Goal: Download file/media

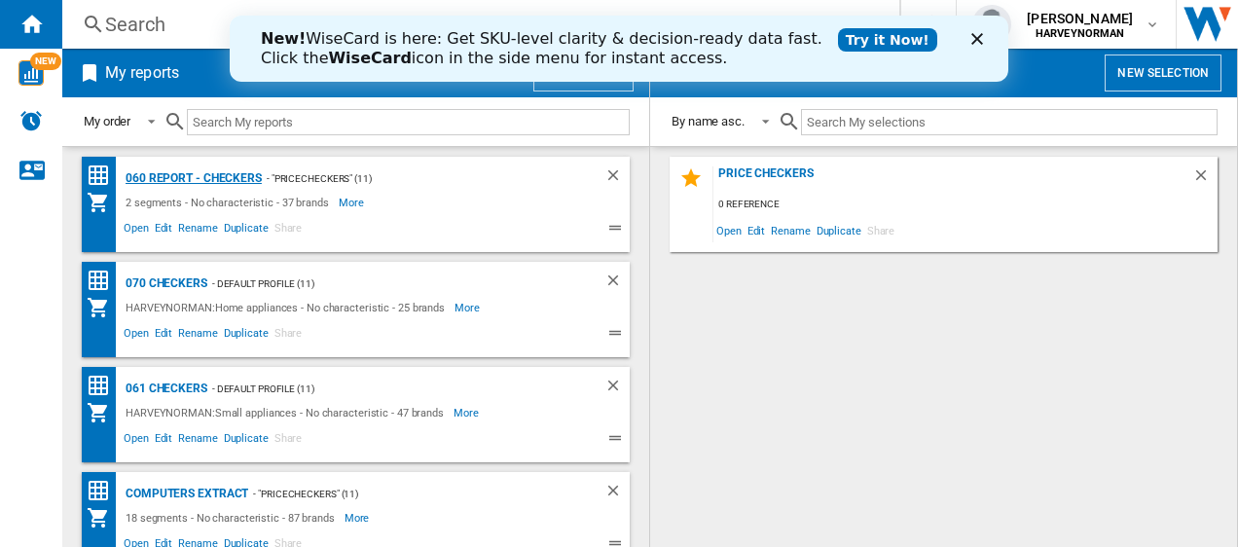
click at [156, 178] on div "060 report - Checkers" at bounding box center [191, 178] width 141 height 24
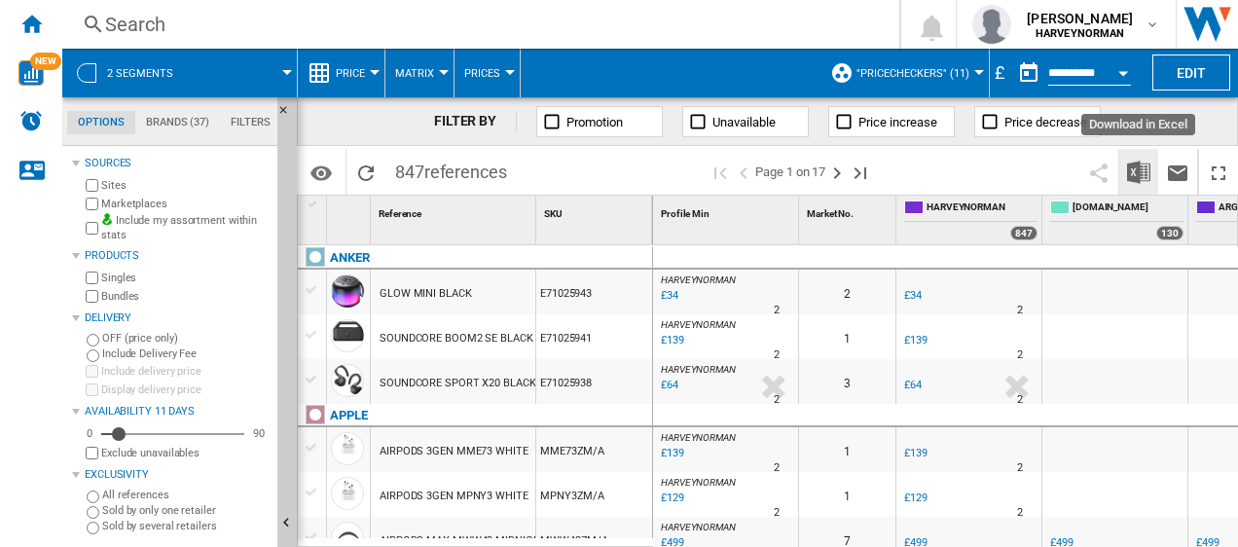
click at [1143, 171] on img "Download in Excel" at bounding box center [1138, 172] width 23 height 23
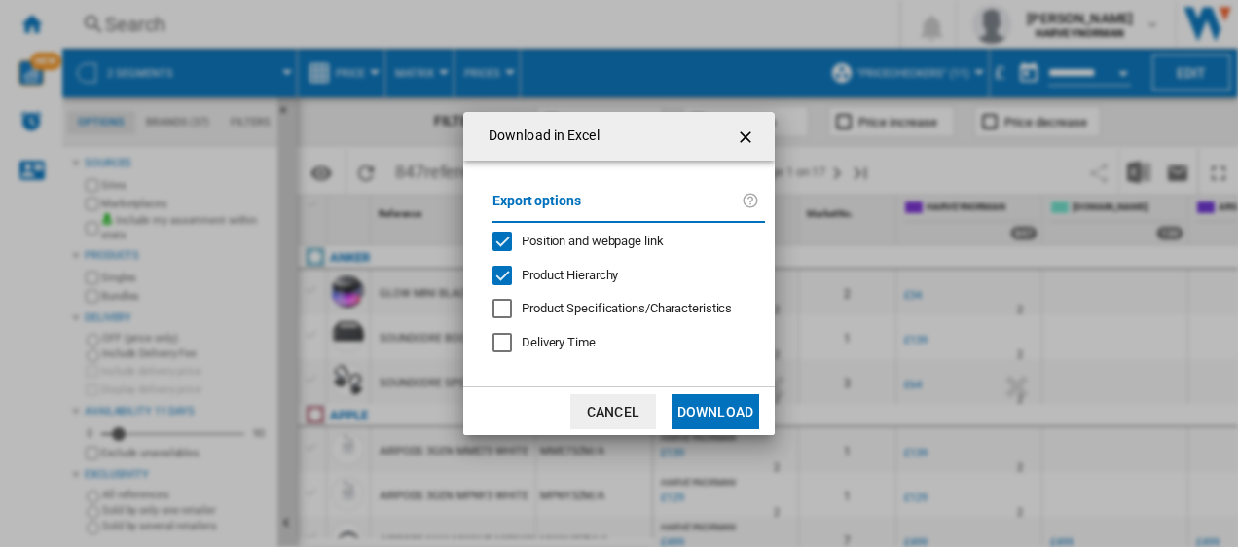
drag, startPoint x: 719, startPoint y: 417, endPoint x: 691, endPoint y: 403, distance: 30.5
click at [719, 417] on button "Download" at bounding box center [716, 411] width 88 height 35
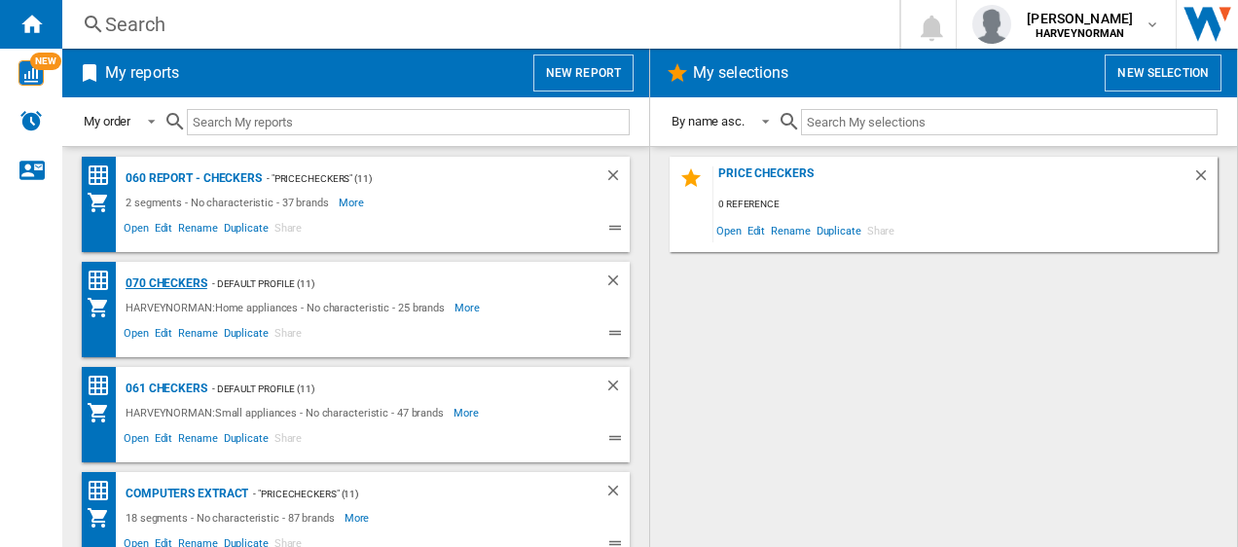
click at [143, 279] on div "070 Checkers" at bounding box center [164, 284] width 87 height 24
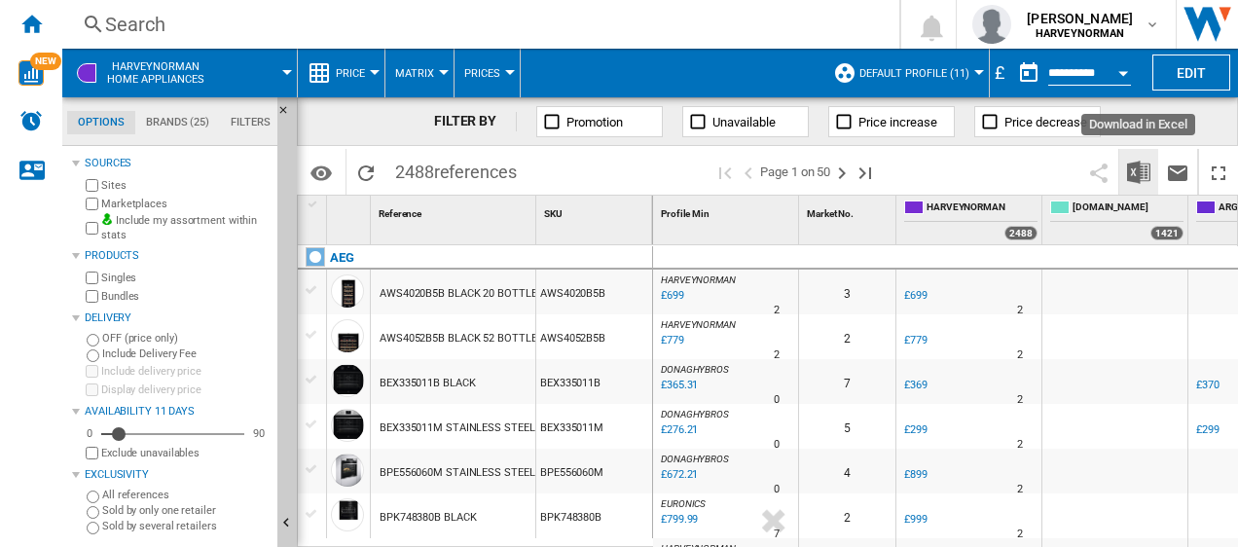
click at [1139, 173] on img "Download in Excel" at bounding box center [1138, 172] width 23 height 23
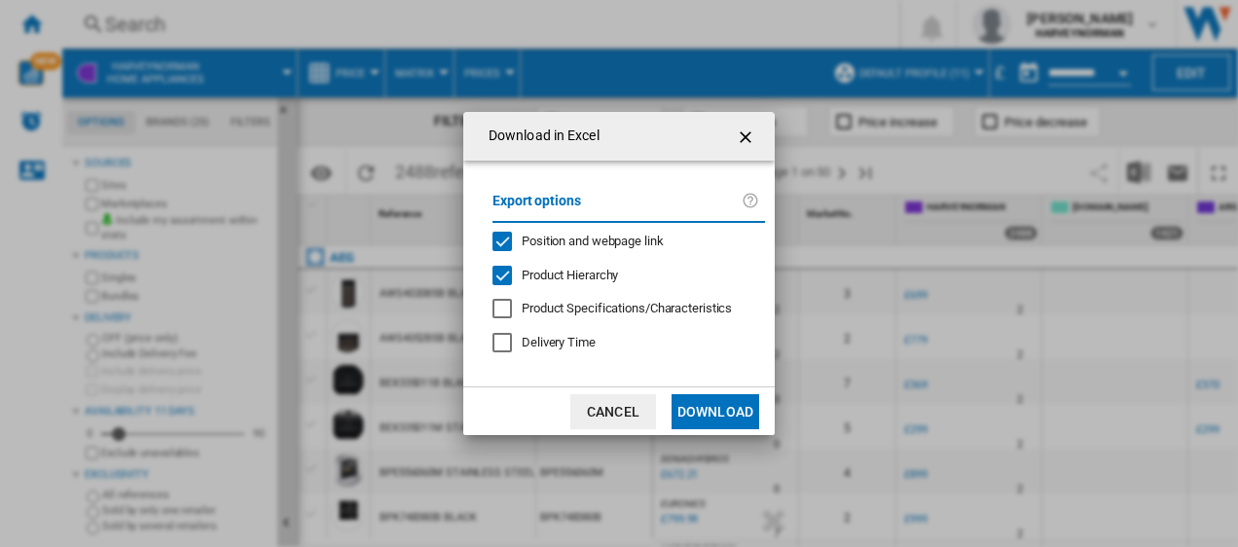
click at [736, 414] on button "Download" at bounding box center [716, 411] width 88 height 35
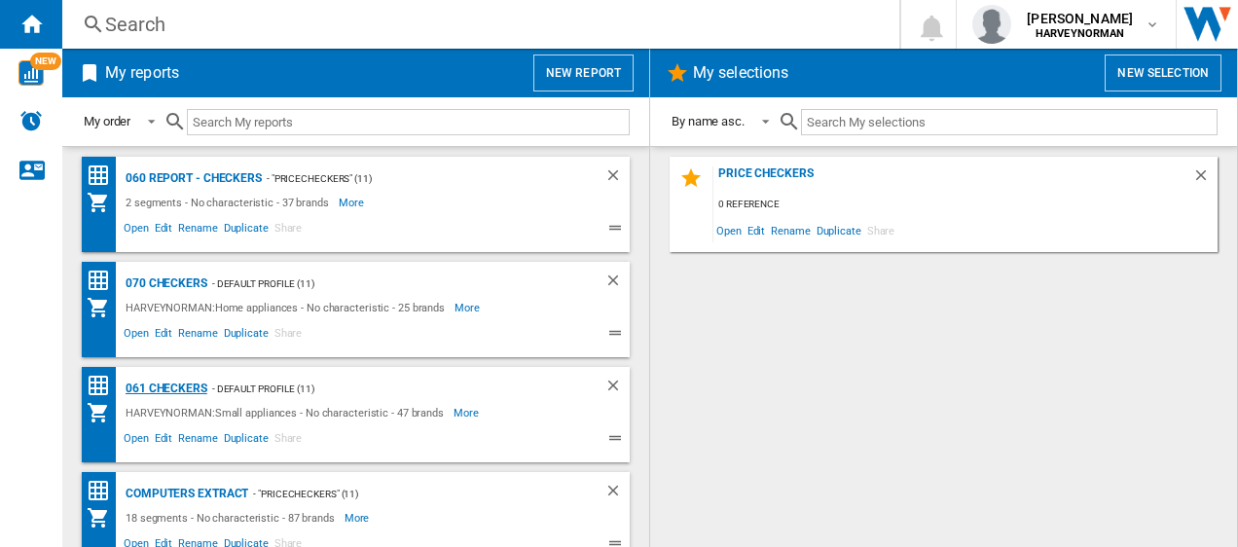
click at [171, 393] on div "061 Checkers" at bounding box center [164, 389] width 87 height 24
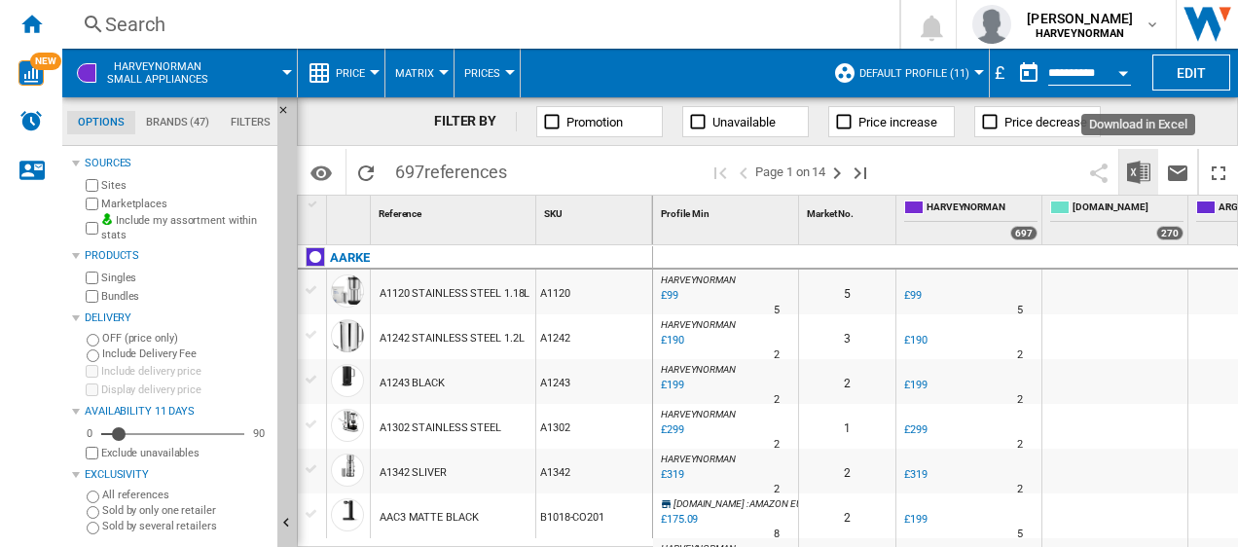
click at [1145, 173] on img "Download in Excel" at bounding box center [1138, 172] width 23 height 23
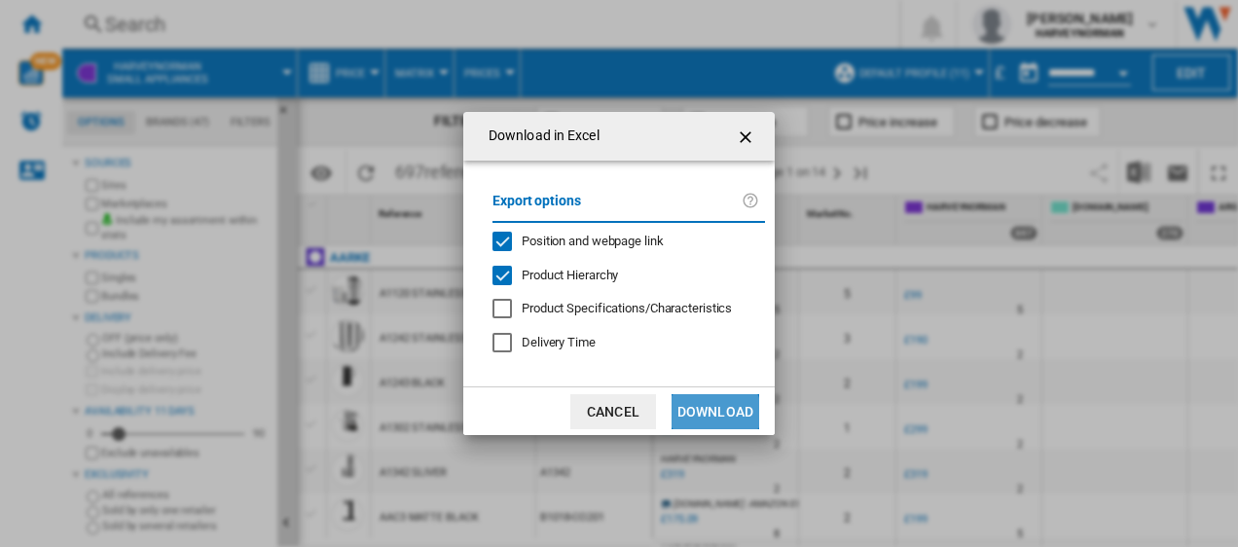
click at [703, 414] on button "Download" at bounding box center [716, 411] width 88 height 35
